Goal: Use online tool/utility: Utilize a website feature to perform a specific function

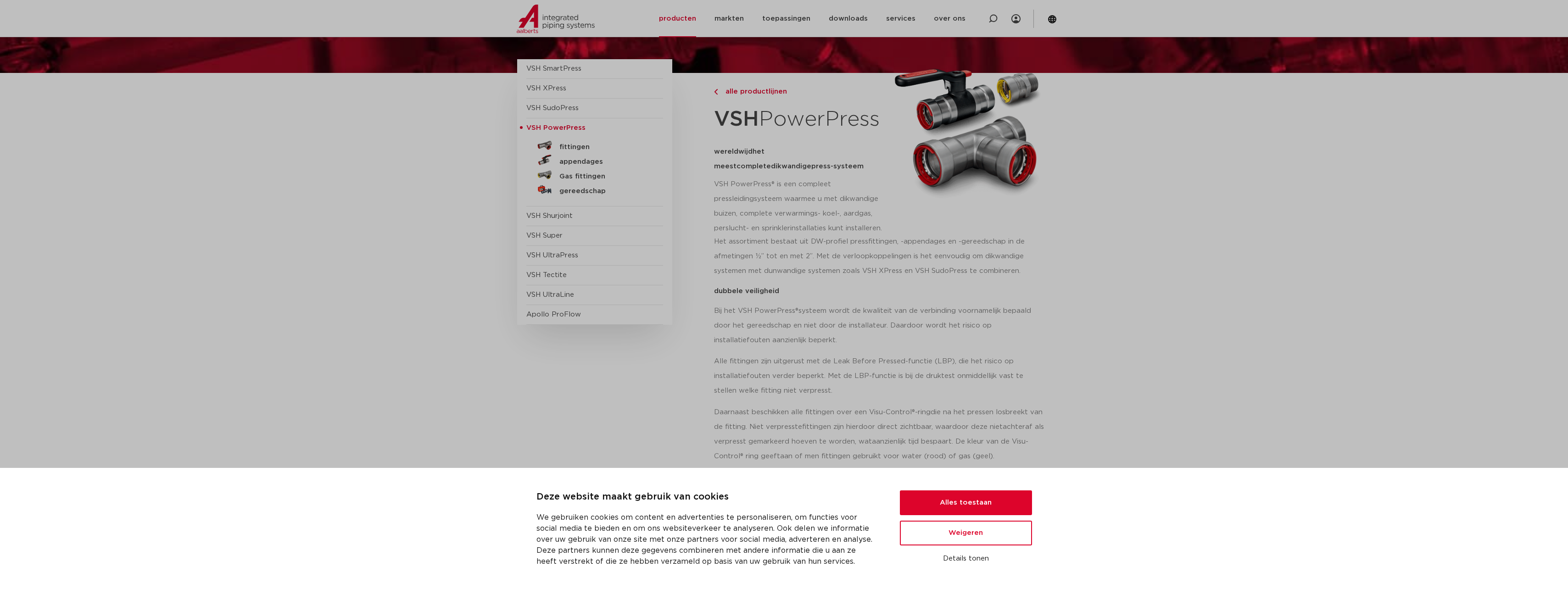
scroll to position [137, 0]
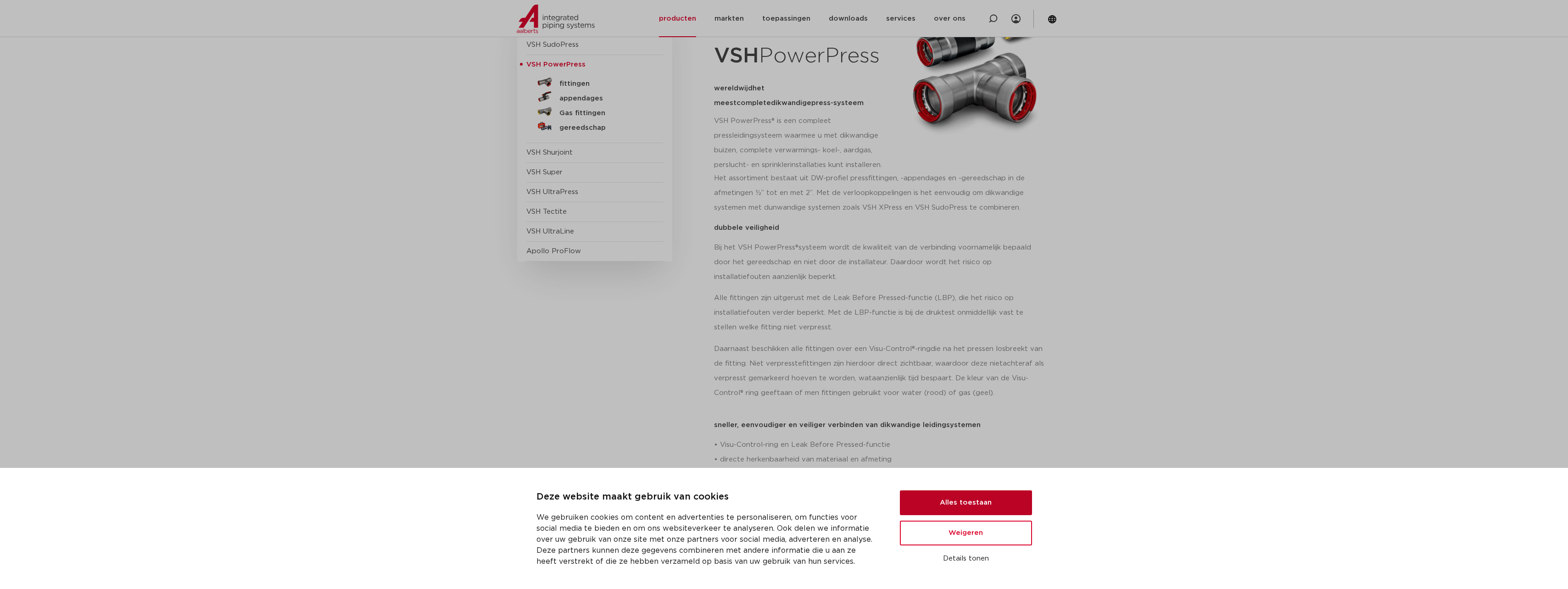
click at [955, 508] on button "Alles toestaan" at bounding box center [966, 503] width 132 height 24
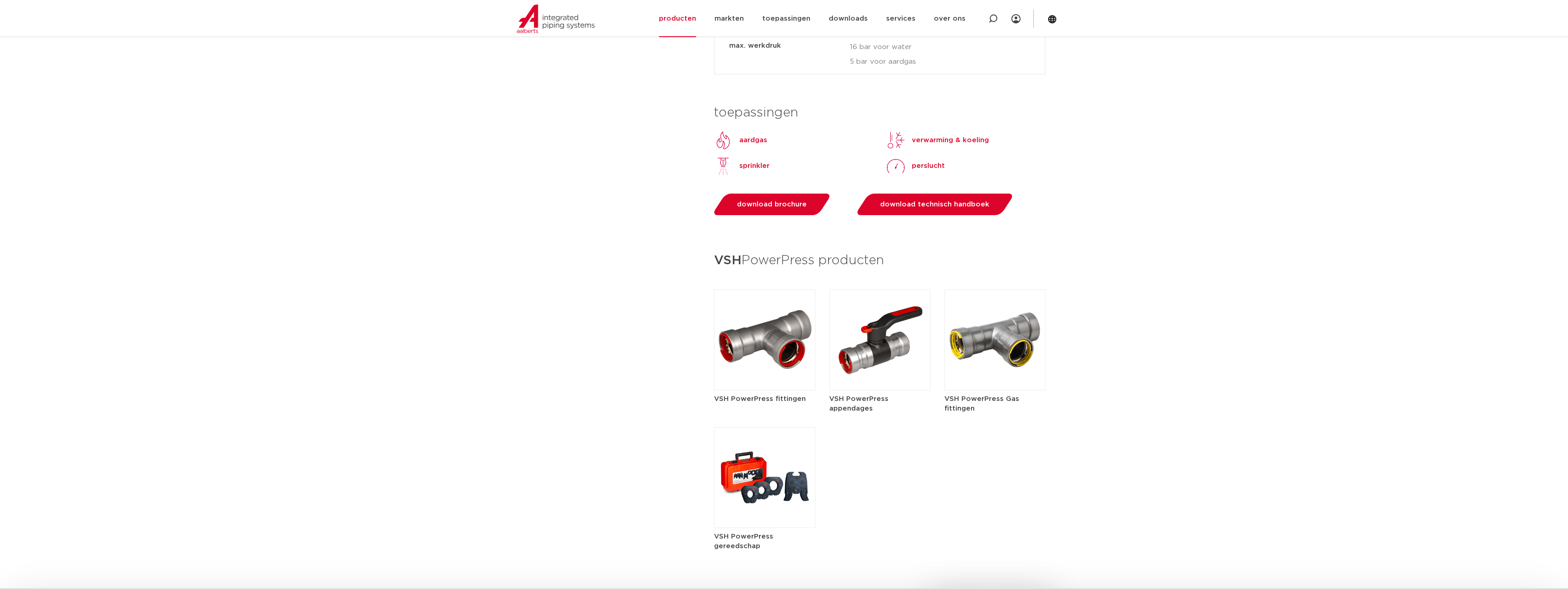
scroll to position [1010, 0]
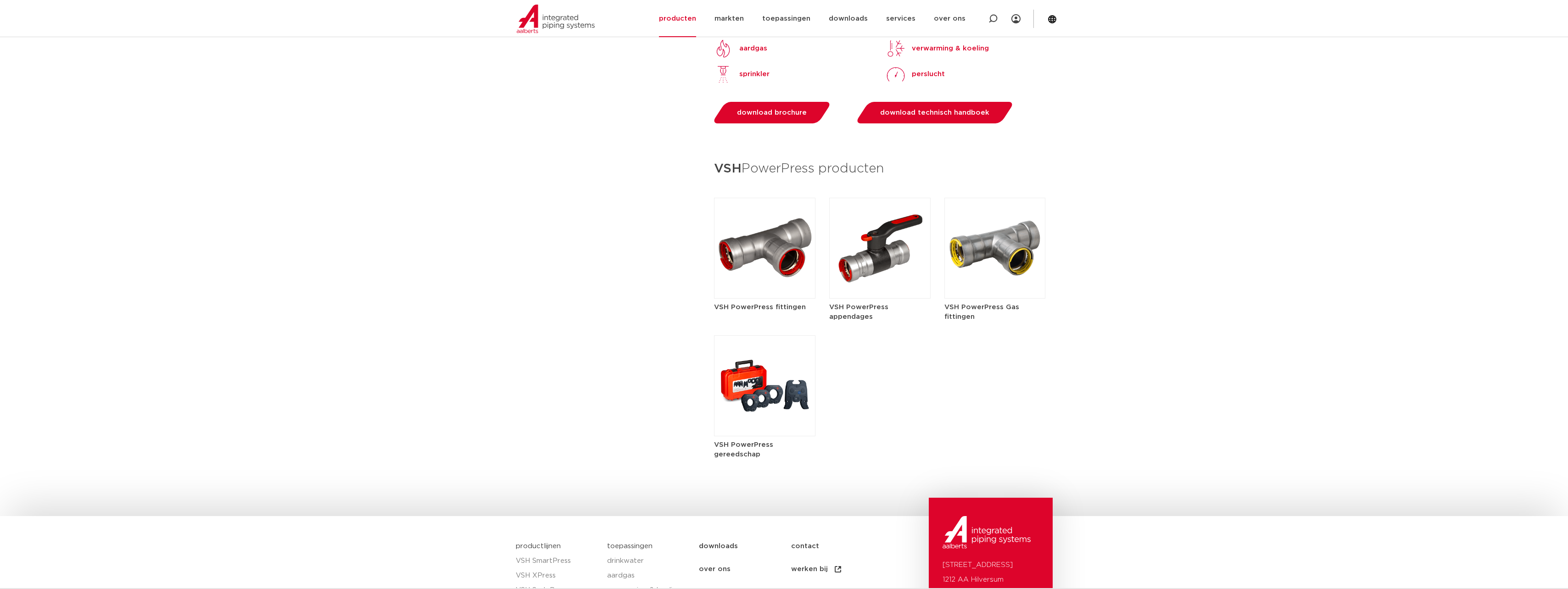
click at [775, 410] on img at bounding box center [765, 385] width 101 height 101
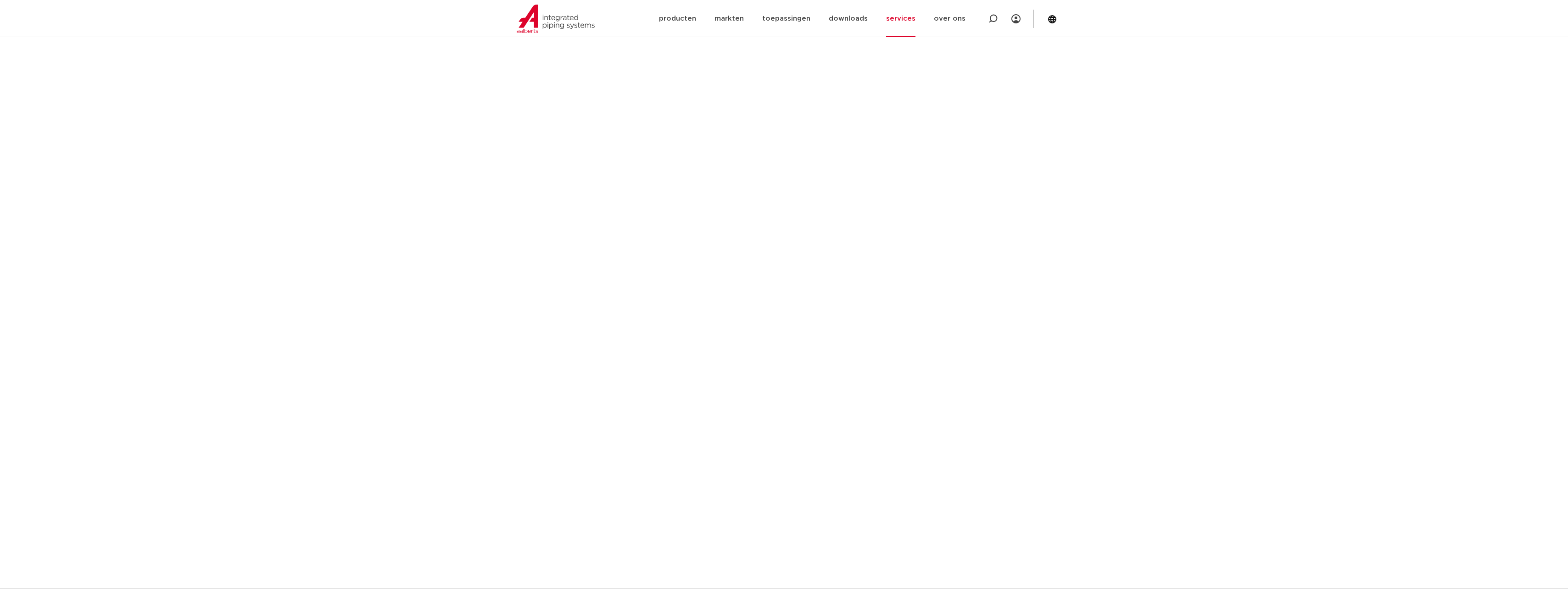
scroll to position [92, 0]
